Goal: Complete application form

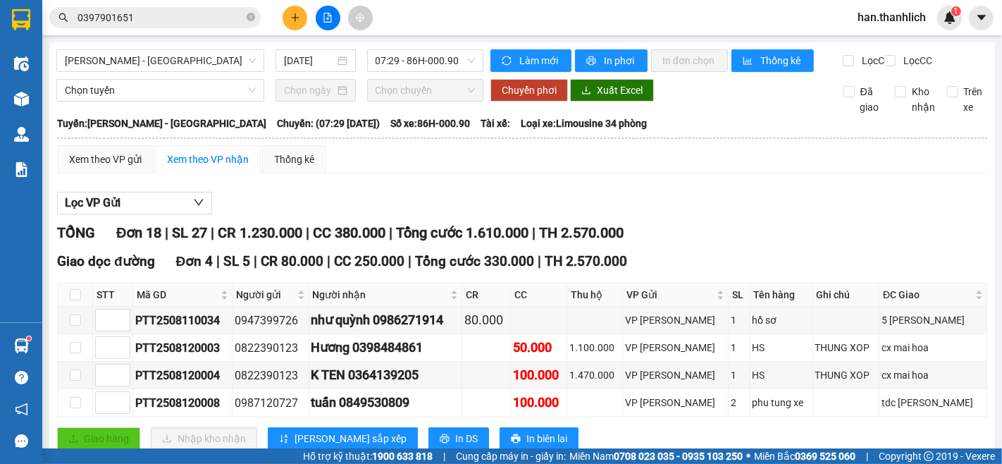
scroll to position [548, 0]
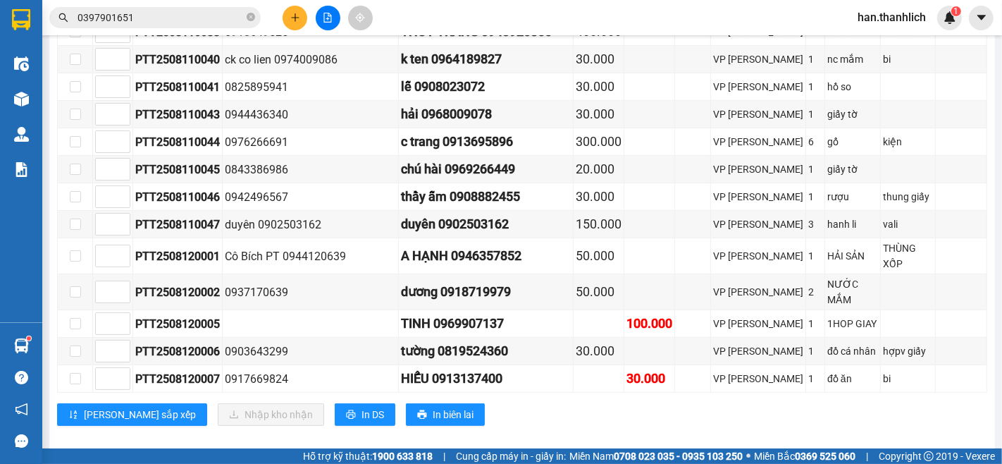
click at [298, 21] on icon "plus" at bounding box center [295, 18] width 10 height 10
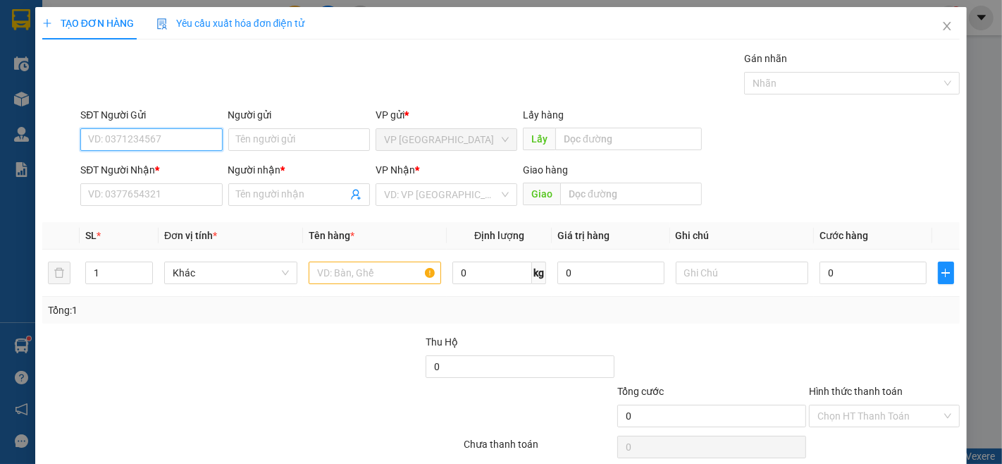
drag, startPoint x: 143, startPoint y: 134, endPoint x: 163, endPoint y: 97, distance: 42.0
click at [149, 132] on input "SĐT Người Gửi" at bounding box center [151, 139] width 142 height 23
type input "0932429603"
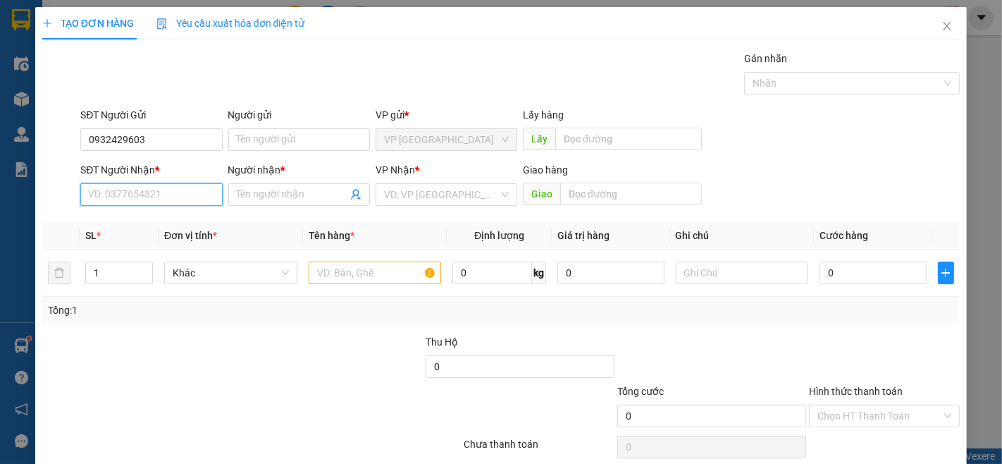
click at [185, 199] on input "SĐT Người Nhận *" at bounding box center [151, 194] width 142 height 23
click at [271, 182] on div "Người nhận *" at bounding box center [299, 172] width 142 height 21
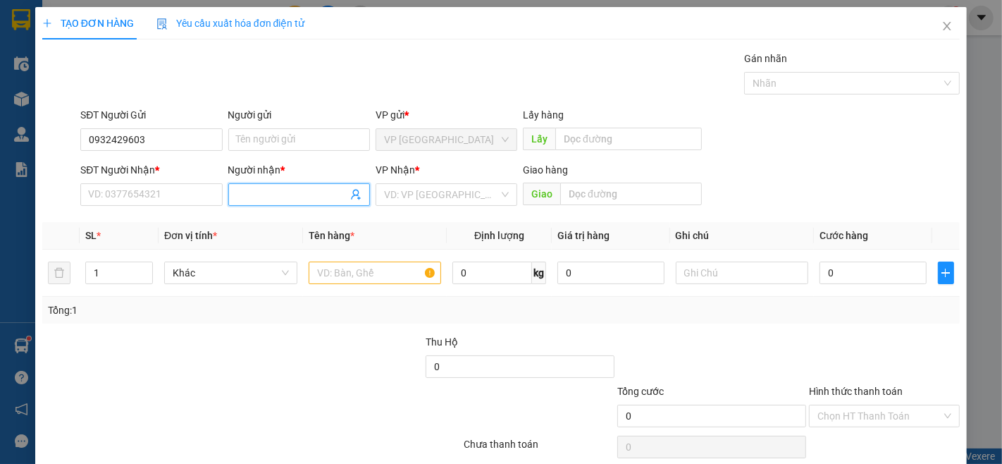
click at [265, 202] on input "Người nhận *" at bounding box center [292, 195] width 111 height 16
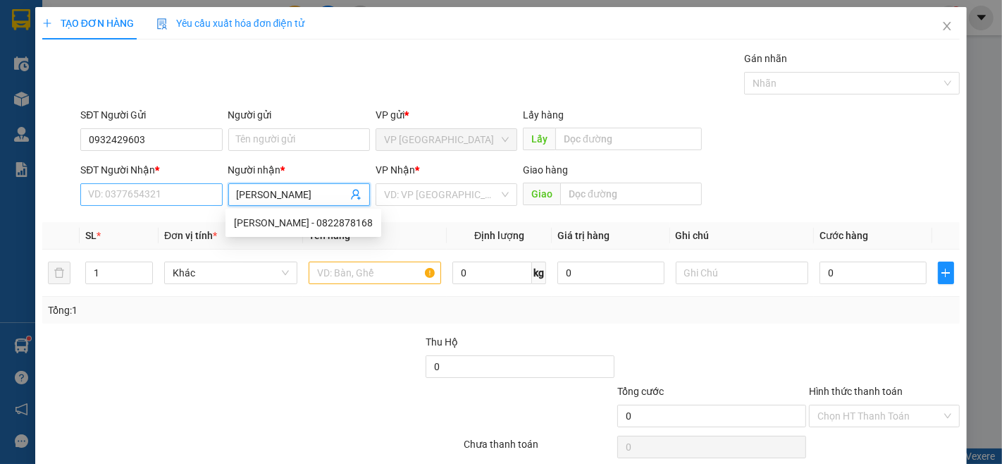
type input "[PERSON_NAME]"
click at [199, 192] on input "SĐT Người Nhận *" at bounding box center [151, 194] width 142 height 23
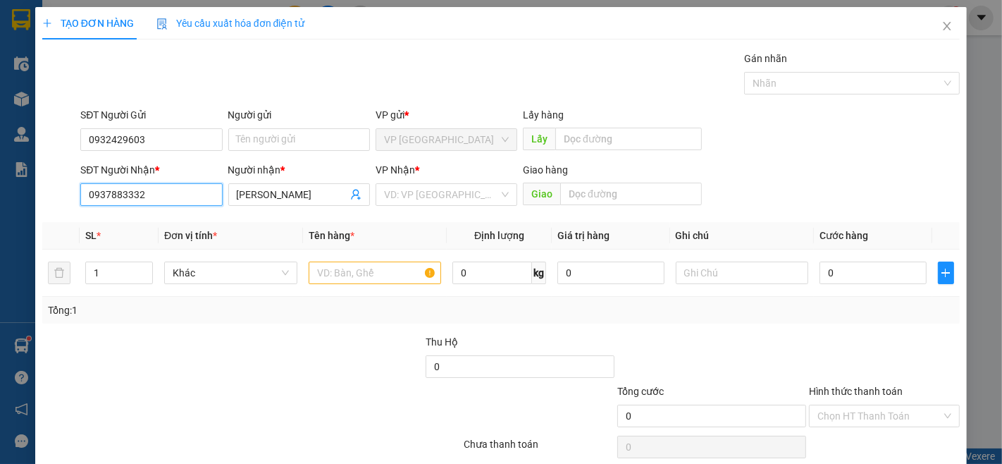
click at [111, 196] on input "0937883332" at bounding box center [151, 194] width 142 height 23
click at [123, 197] on input "0937883332" at bounding box center [151, 194] width 142 height 23
type input "0937883332"
click at [520, 201] on div "Giao hàng Giao" at bounding box center [612, 186] width 185 height 49
click at [479, 193] on input "search" at bounding box center [441, 194] width 115 height 21
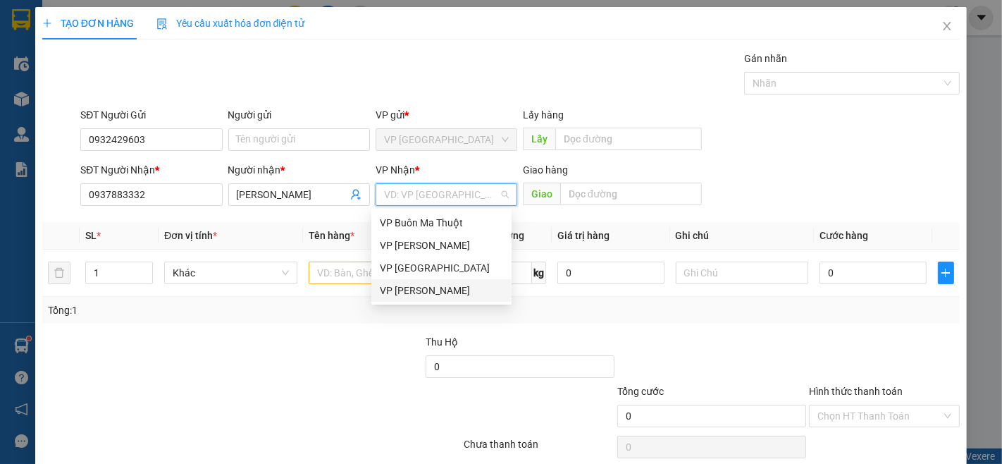
click at [398, 289] on div "VP [PERSON_NAME]" at bounding box center [441, 291] width 123 height 16
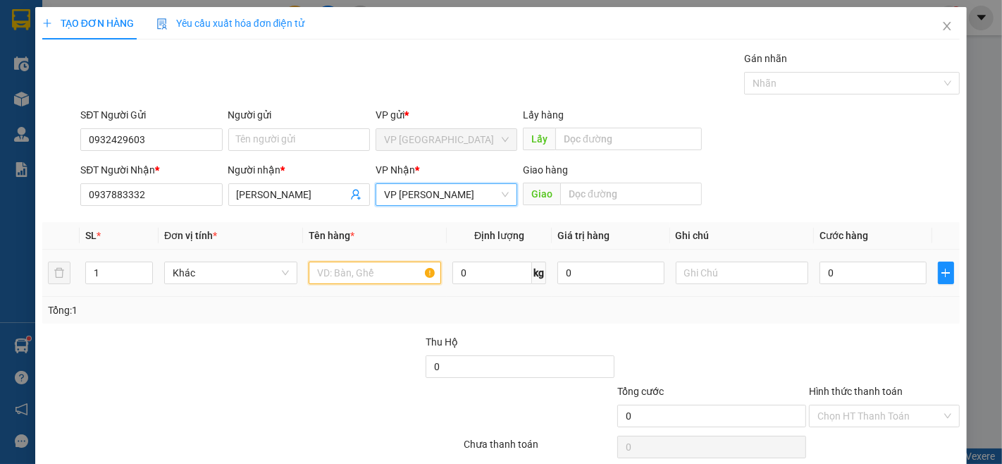
click at [351, 280] on input "text" at bounding box center [375, 272] width 133 height 23
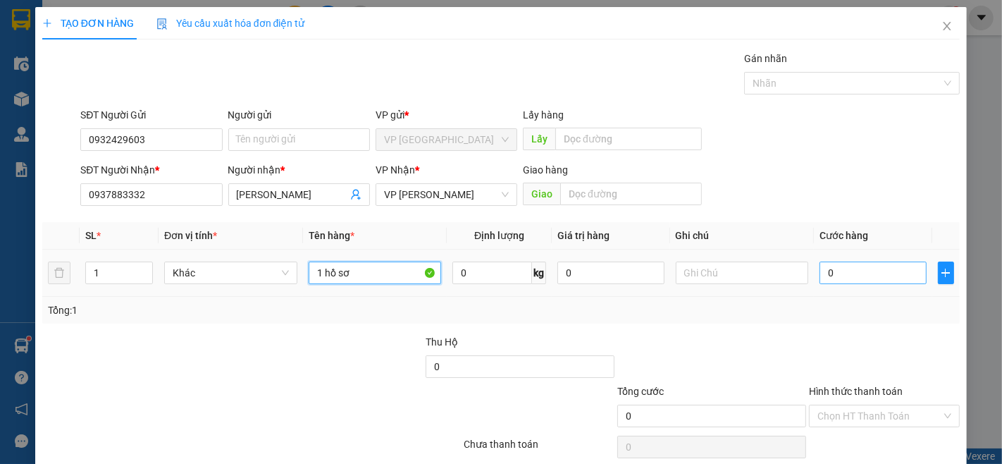
type input "1 hồ sơ"
click at [862, 275] on input "0" at bounding box center [873, 272] width 106 height 23
type input "3"
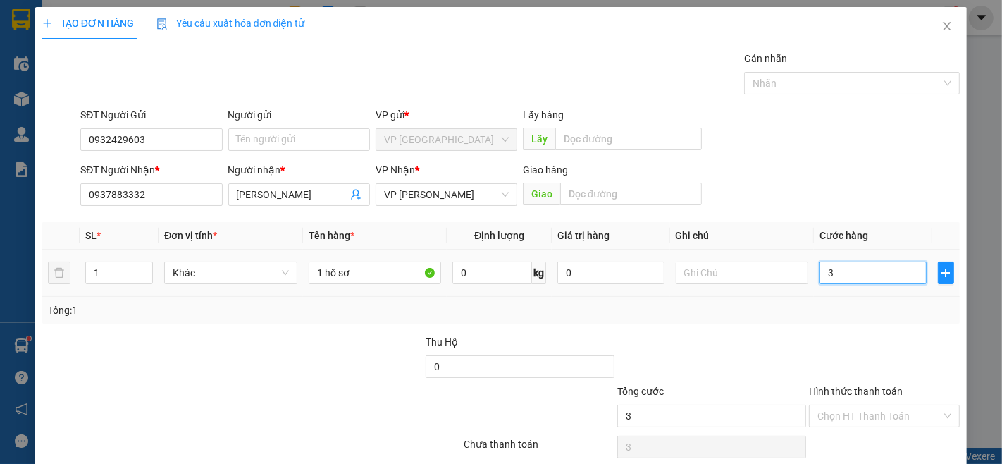
type input "30"
type input "300"
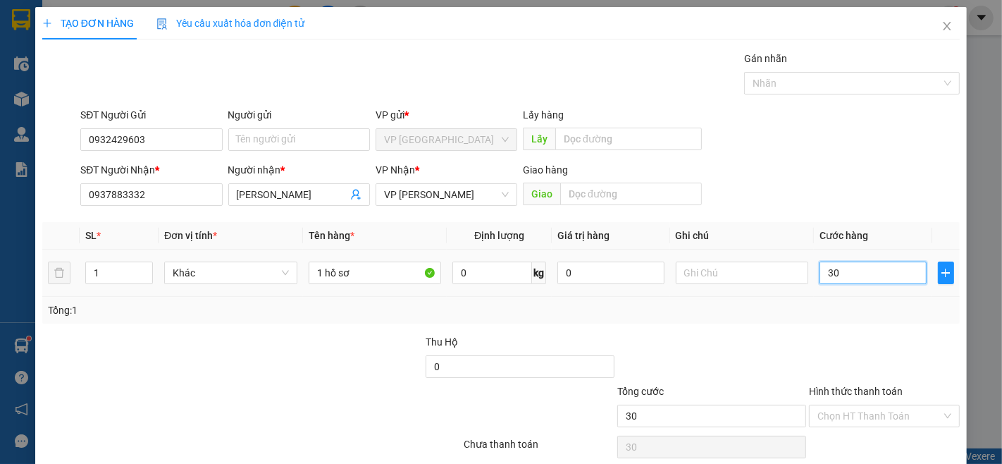
type input "300"
type input "3.000"
type input "30.000"
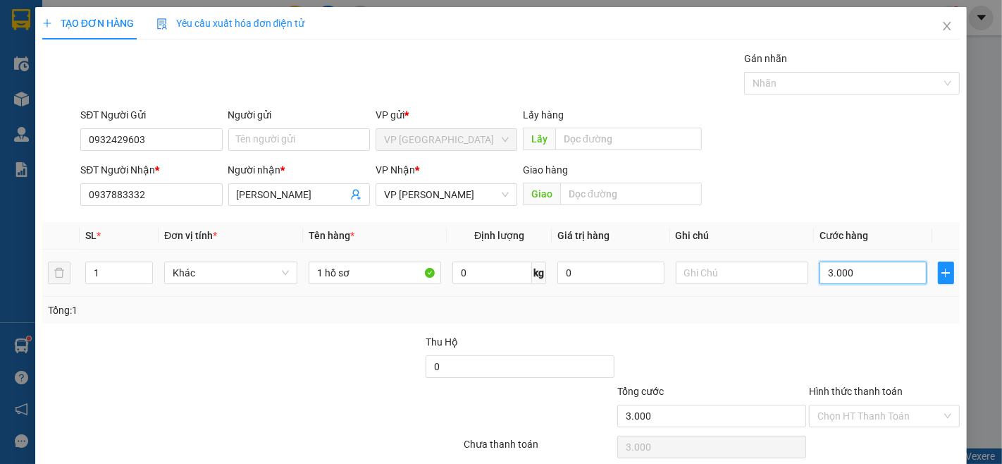
type input "30.000"
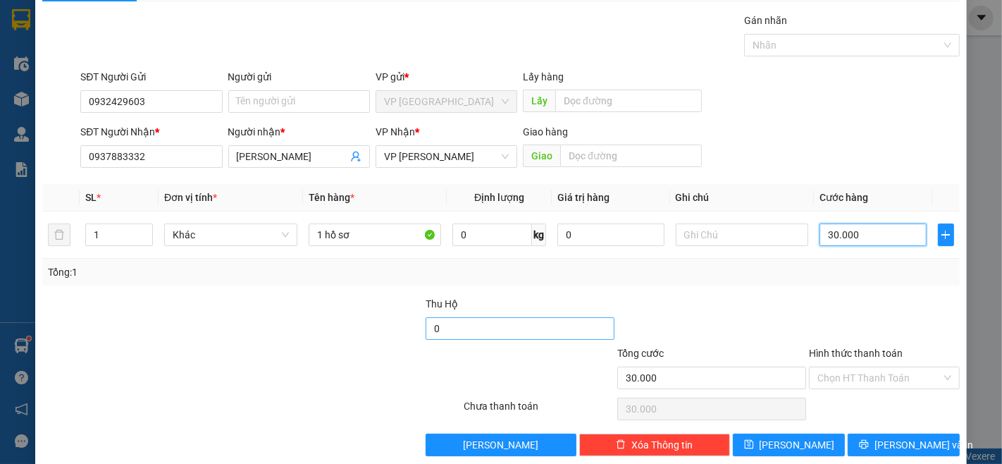
scroll to position [57, 0]
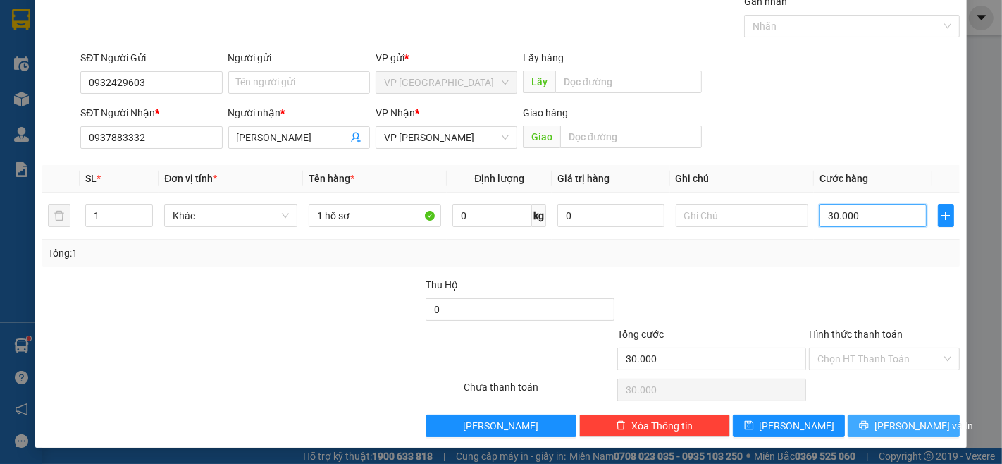
type input "30.000"
click at [869, 427] on icon "printer" at bounding box center [864, 425] width 10 height 10
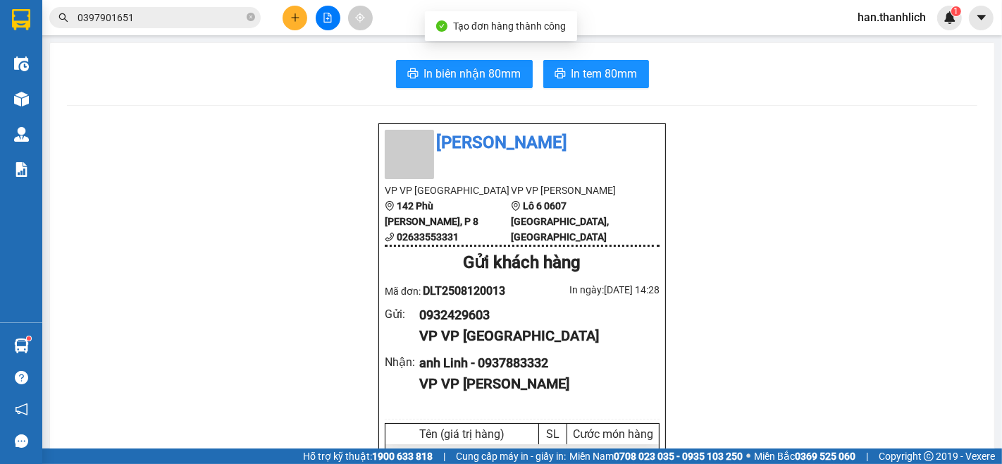
click at [491, 78] on span "In biên nhận 80mm" at bounding box center [472, 74] width 97 height 18
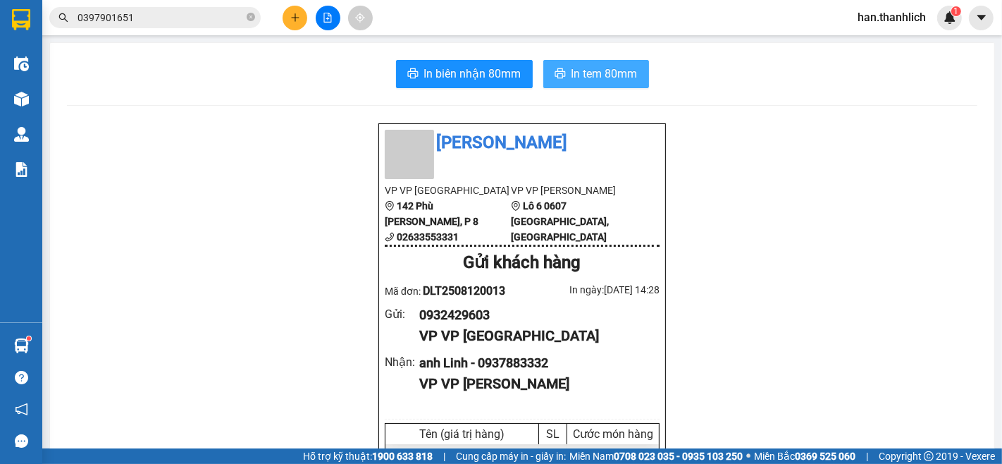
click at [610, 78] on span "In tem 80mm" at bounding box center [604, 74] width 66 height 18
